Goal: Task Accomplishment & Management: Complete application form

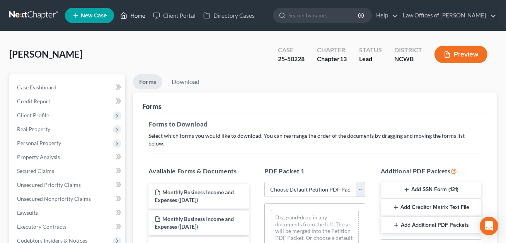
click at [139, 15] on link "Home" at bounding box center [132, 16] width 33 height 14
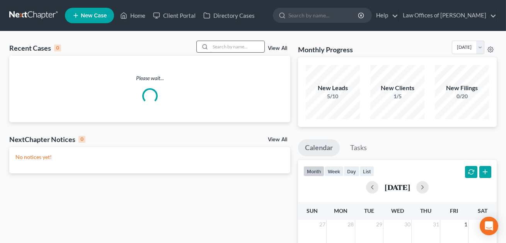
click at [214, 46] on input "search" at bounding box center [237, 46] width 54 height 11
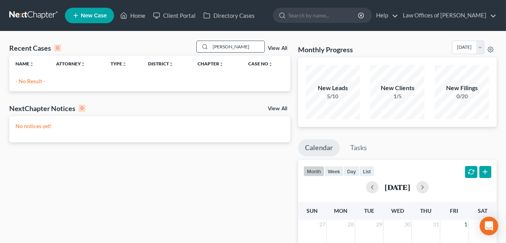
click at [220, 46] on input "[PERSON_NAME]" at bounding box center [237, 46] width 54 height 11
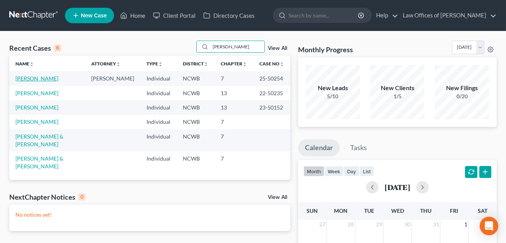
type input "[PERSON_NAME]"
click at [49, 79] on link "[PERSON_NAME]" at bounding box center [36, 78] width 43 height 7
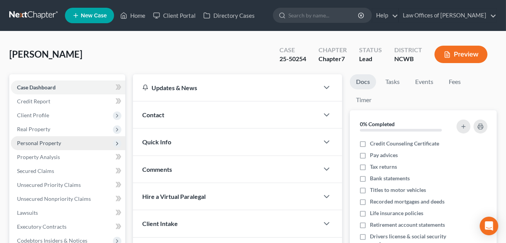
click at [39, 143] on span "Personal Property" at bounding box center [39, 143] width 44 height 7
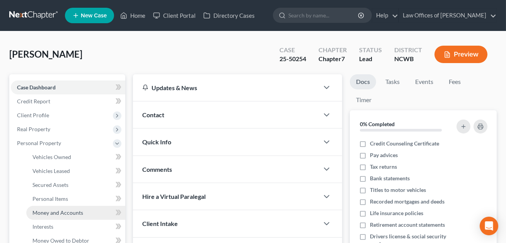
click at [47, 213] on span "Money and Accounts" at bounding box center [57, 212] width 51 height 7
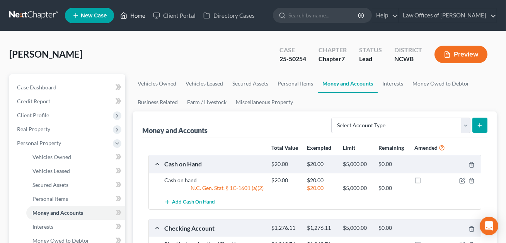
click at [139, 16] on link "Home" at bounding box center [132, 16] width 33 height 14
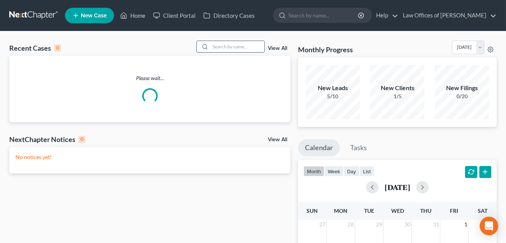
click at [217, 46] on input "search" at bounding box center [237, 46] width 54 height 11
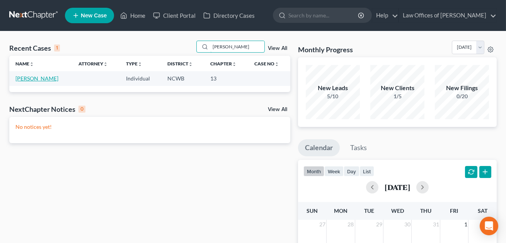
type input "[PERSON_NAME]"
click at [41, 81] on link "[PERSON_NAME]" at bounding box center [36, 78] width 43 height 7
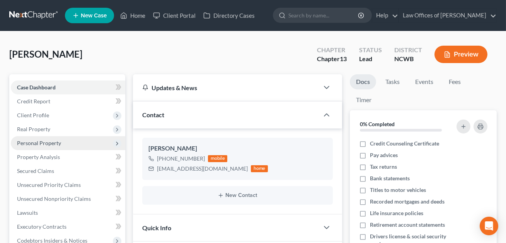
click at [34, 141] on span "Personal Property" at bounding box center [39, 143] width 44 height 7
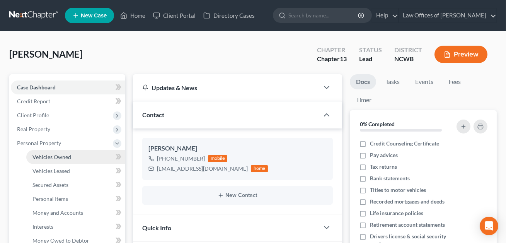
click at [40, 156] on span "Vehicles Owned" at bounding box center [51, 157] width 39 height 7
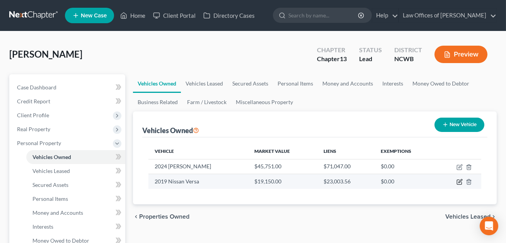
click at [460, 181] on icon "button" at bounding box center [460, 180] width 3 height 3
select select "0"
select select "7"
select select "2"
select select "0"
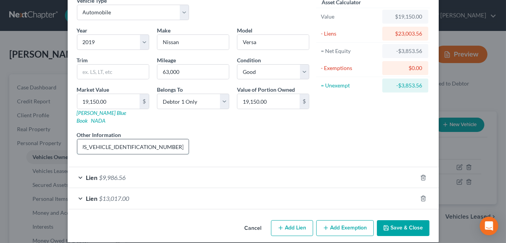
scroll to position [0, 65]
drag, startPoint x: 135, startPoint y: 138, endPoint x: 127, endPoint y: 136, distance: 7.5
click at [127, 139] on input "4Cyl, 4Dr, 2WD. VIN# [US_VEHICLE_IDENTIFICATION_NUMBER]. JD Power value shown." at bounding box center [133, 146] width 112 height 15
click at [94, 113] on link "[PERSON_NAME] Blue Book" at bounding box center [102, 116] width 50 height 14
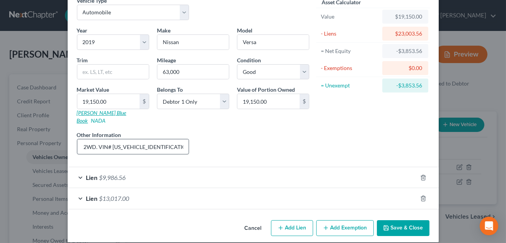
scroll to position [0, 26]
drag, startPoint x: 166, startPoint y: 139, endPoint x: 151, endPoint y: 138, distance: 14.7
click at [95, 113] on link "[PERSON_NAME] Blue Book" at bounding box center [102, 116] width 50 height 14
drag, startPoint x: 108, startPoint y: 101, endPoint x: 190, endPoint y: 2, distance: 129.4
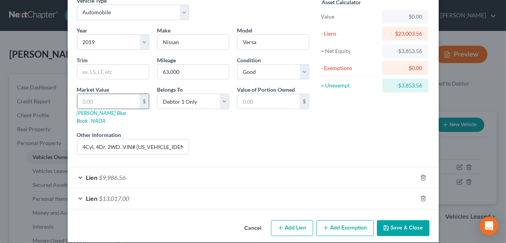
type input "9"
type input "9.00"
type input "92"
type input "92.00"
type input "925"
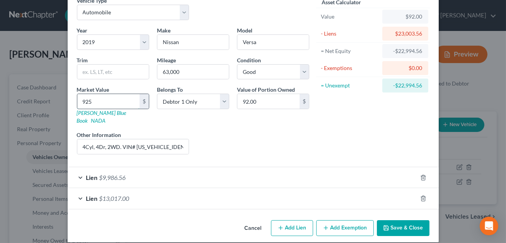
type input "925.00"
type input "9,253"
type input "9,253.00"
click at [402, 223] on button "Save & Close" at bounding box center [403, 228] width 53 height 16
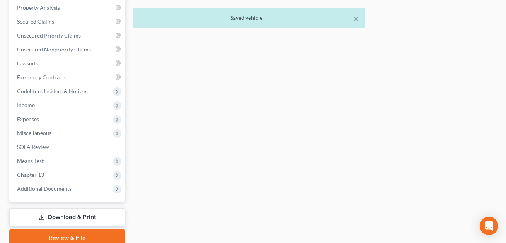
scroll to position [294, 0]
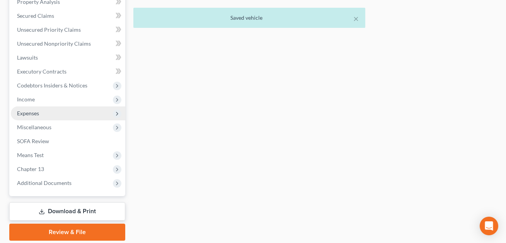
click at [34, 112] on span "Expenses" at bounding box center [28, 113] width 22 height 7
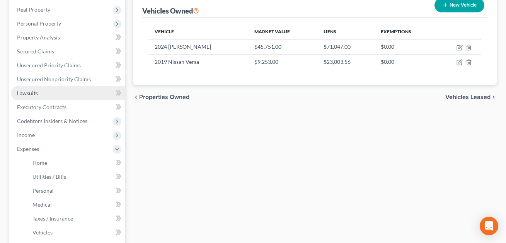
scroll to position [177, 0]
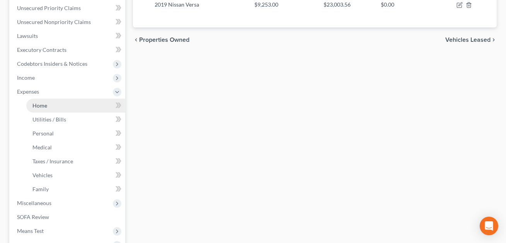
click at [46, 106] on span "Home" at bounding box center [39, 105] width 15 height 7
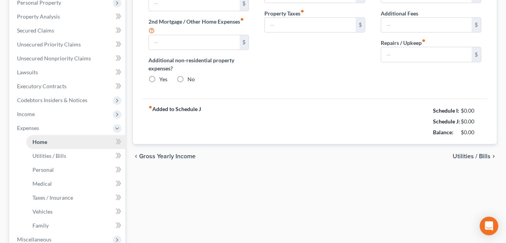
type input "0.00"
radio input "true"
type input "0.00"
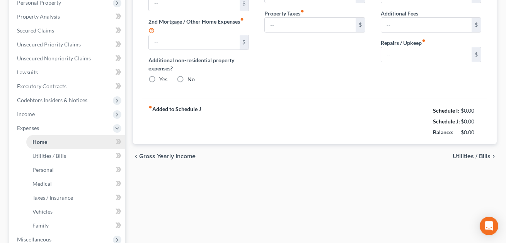
type input "0.00"
type input "100.00"
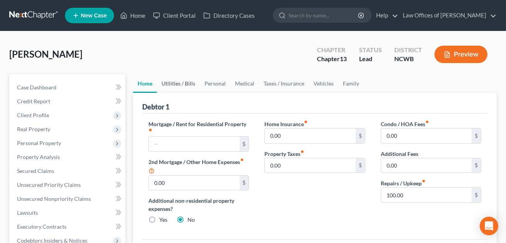
click at [183, 82] on link "Utilities / Bills" at bounding box center [178, 83] width 43 height 19
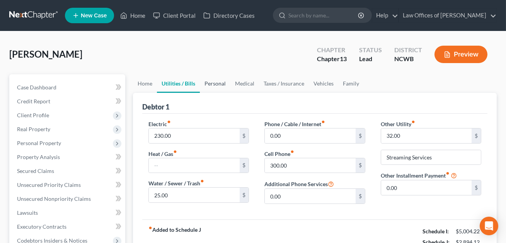
click at [218, 83] on link "Personal" at bounding box center [215, 83] width 31 height 19
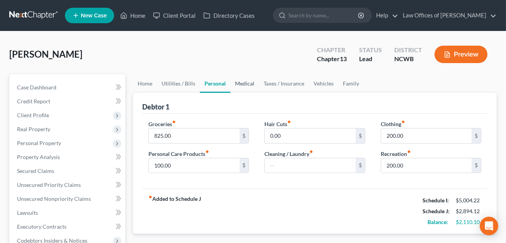
click at [242, 84] on link "Medical" at bounding box center [245, 83] width 29 height 19
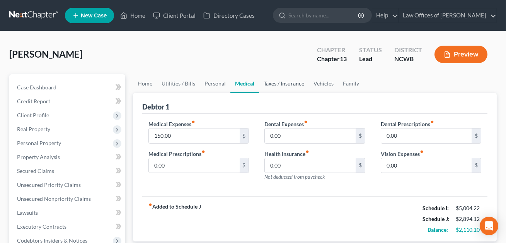
click at [277, 82] on link "Taxes / Insurance" at bounding box center [284, 83] width 50 height 19
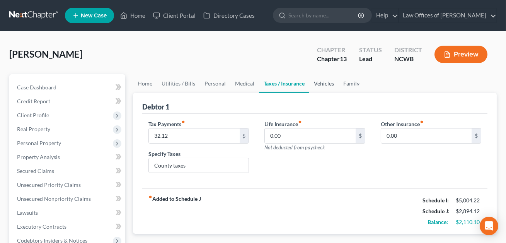
click at [318, 84] on link "Vehicles" at bounding box center [323, 83] width 29 height 19
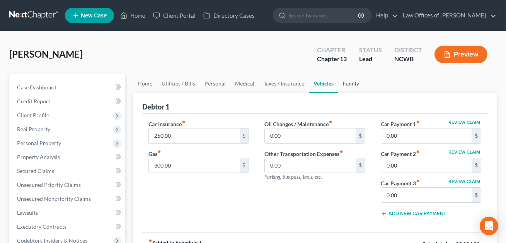
click at [349, 84] on link "Family" at bounding box center [351, 83] width 26 height 19
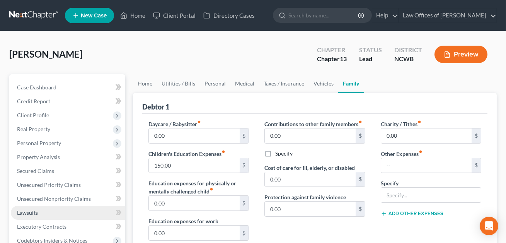
scroll to position [5, 0]
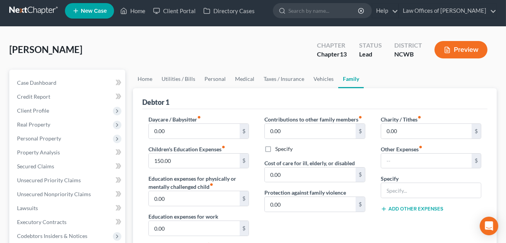
click at [459, 48] on button "Preview" at bounding box center [461, 49] width 53 height 17
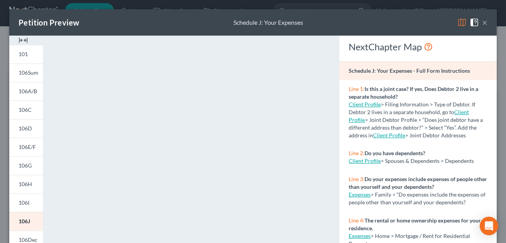
click at [487, 22] on button "×" at bounding box center [484, 22] width 5 height 9
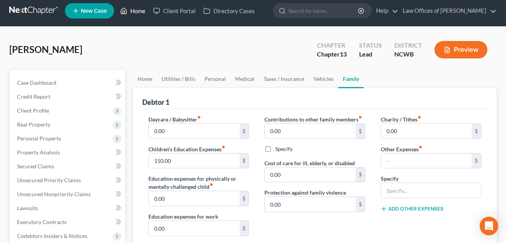
click at [139, 12] on link "Home" at bounding box center [132, 11] width 33 height 14
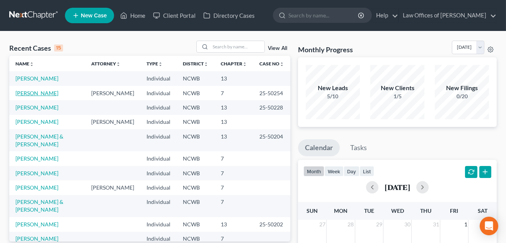
click at [52, 93] on link "[PERSON_NAME]" at bounding box center [36, 93] width 43 height 7
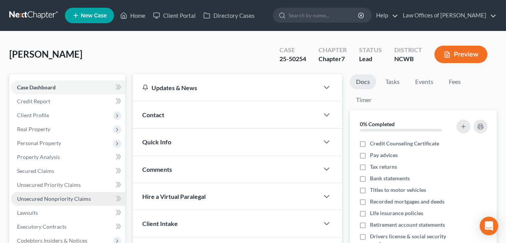
click at [41, 195] on span "Unsecured Nonpriority Claims" at bounding box center [54, 198] width 74 height 7
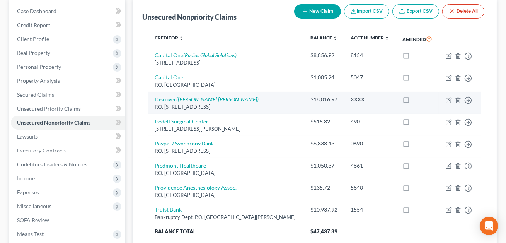
scroll to position [76, 0]
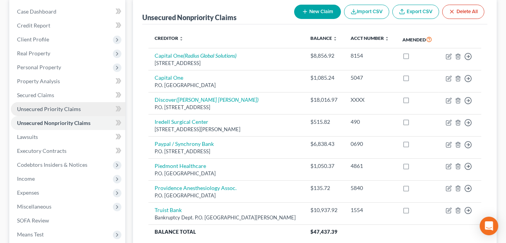
click at [51, 108] on span "Unsecured Priority Claims" at bounding box center [49, 109] width 64 height 7
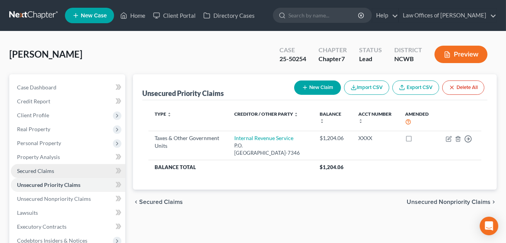
click at [42, 170] on span "Secured Claims" at bounding box center [35, 170] width 37 height 7
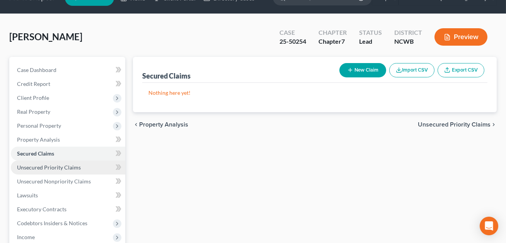
scroll to position [26, 0]
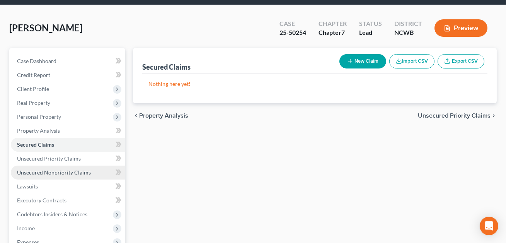
click at [47, 171] on span "Unsecured Nonpriority Claims" at bounding box center [54, 172] width 74 height 7
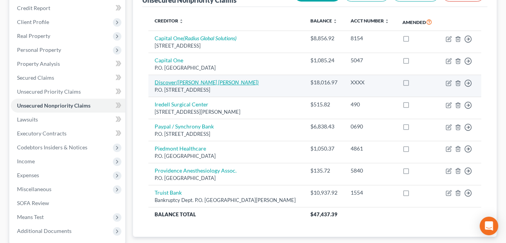
scroll to position [94, 0]
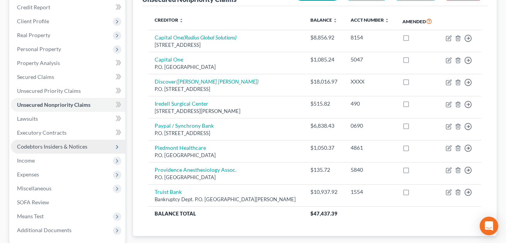
click at [39, 143] on span "Codebtors Insiders & Notices" at bounding box center [52, 146] width 70 height 7
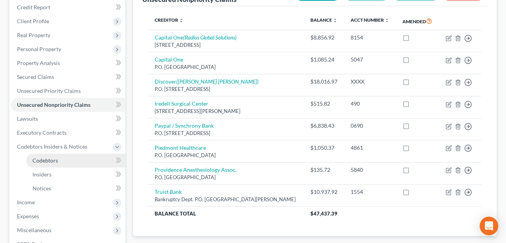
click at [37, 163] on link "Codebtors" at bounding box center [75, 161] width 99 height 14
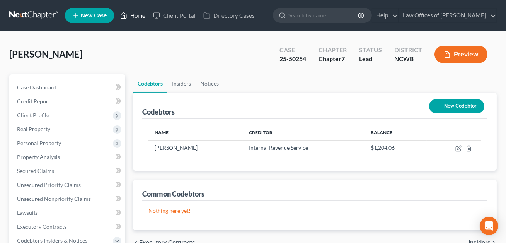
click at [138, 18] on link "Home" at bounding box center [132, 16] width 33 height 14
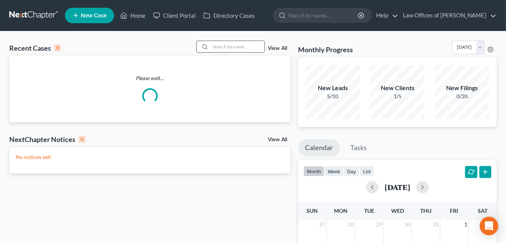
click at [210, 47] on div at bounding box center [204, 46] width 14 height 11
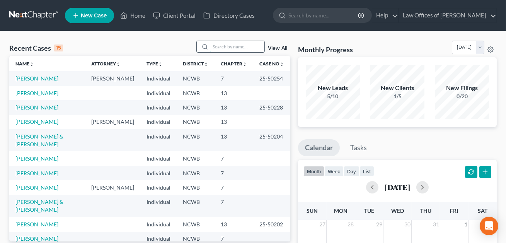
click at [214, 45] on input "search" at bounding box center [237, 46] width 54 height 11
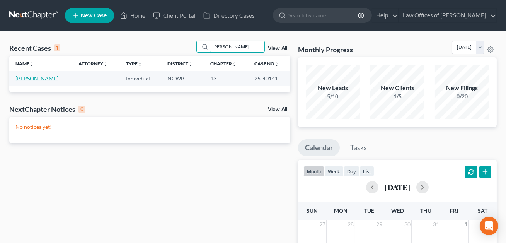
type input "[PERSON_NAME]"
click at [48, 79] on link "[PERSON_NAME]" at bounding box center [36, 78] width 43 height 7
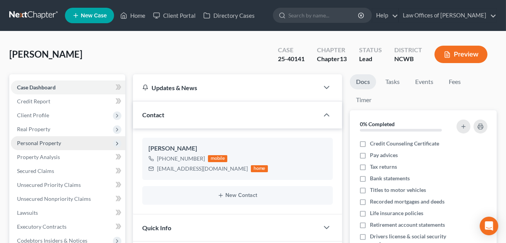
click at [36, 143] on span "Personal Property" at bounding box center [39, 143] width 44 height 7
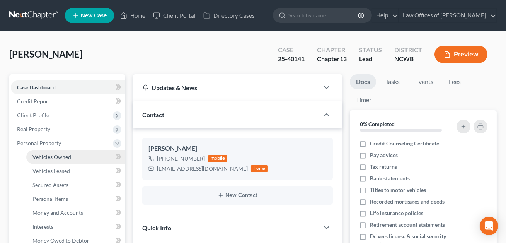
click at [41, 157] on span "Vehicles Owned" at bounding box center [51, 157] width 39 height 7
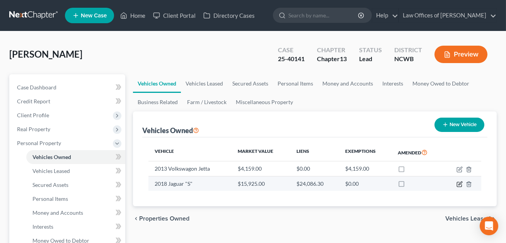
click at [461, 185] on icon "button" at bounding box center [460, 184] width 6 height 6
select select "0"
select select "8"
select select "2"
select select "0"
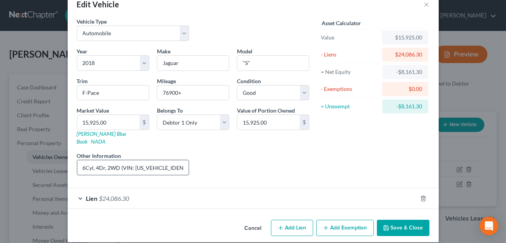
scroll to position [0, 16]
drag, startPoint x: 175, startPoint y: 160, endPoint x: 118, endPoint y: 161, distance: 57.2
click at [118, 161] on input "6Cyl, 4Dr, 2WD (VIN: [US_VEHICLE_IDENTIFICATION_NUMBER]) [PERSON_NAME] value li…" at bounding box center [133, 167] width 112 height 15
click at [93, 132] on link "[PERSON_NAME] Blue Book" at bounding box center [102, 137] width 50 height 14
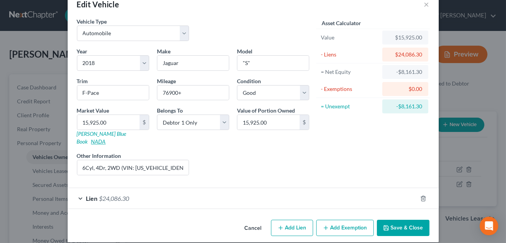
click at [106, 138] on link "NADA" at bounding box center [98, 141] width 15 height 7
